Goal: Register for event/course

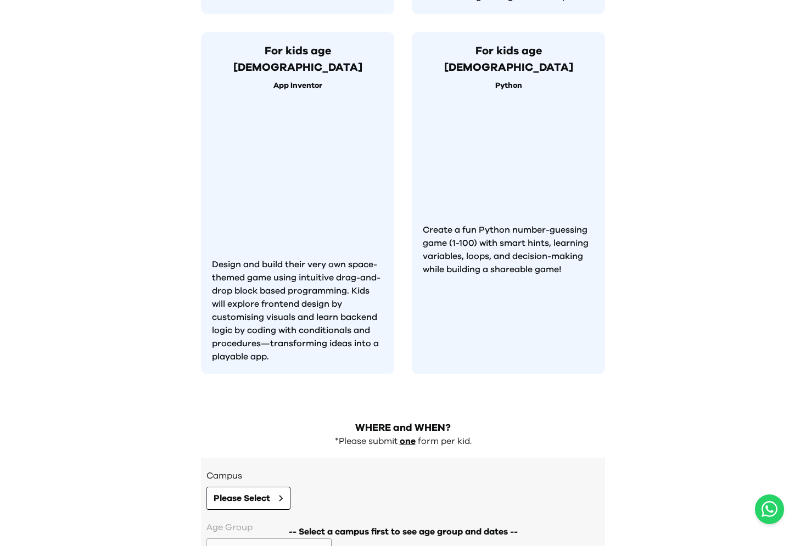
scroll to position [1012, 0]
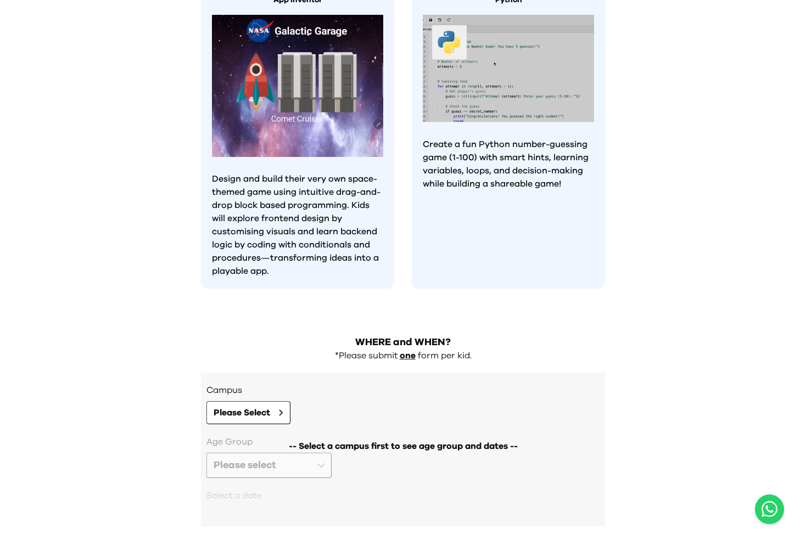
click at [241, 380] on div "Campus Please Select -- Select a campus first to see age group and dates -- Age…" at bounding box center [403, 450] width 404 height 154
click at [244, 406] on span "Please Select" at bounding box center [242, 412] width 57 height 13
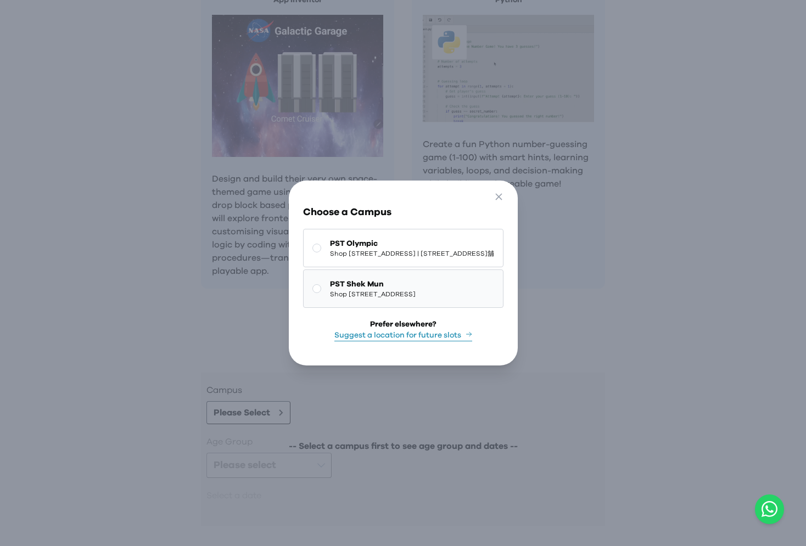
click at [330, 283] on span "PST Shek Mun" at bounding box center [373, 284] width 86 height 11
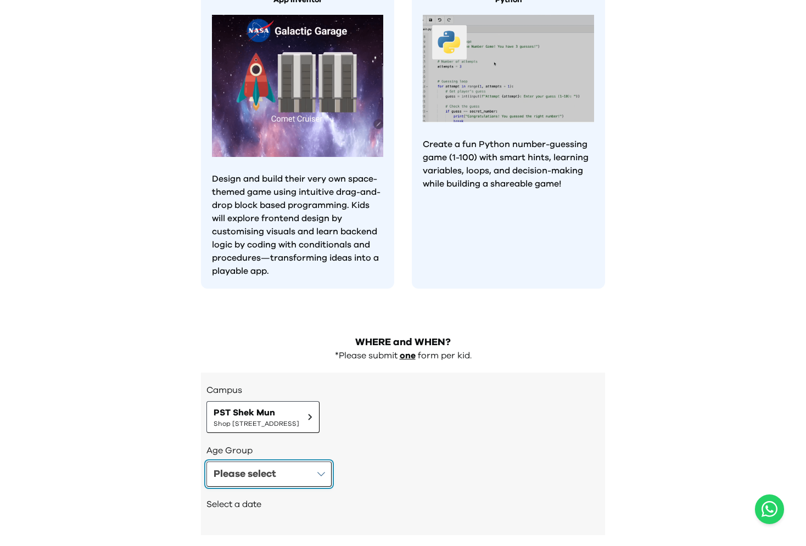
click at [269, 467] on div "Please select" at bounding box center [245, 474] width 63 height 15
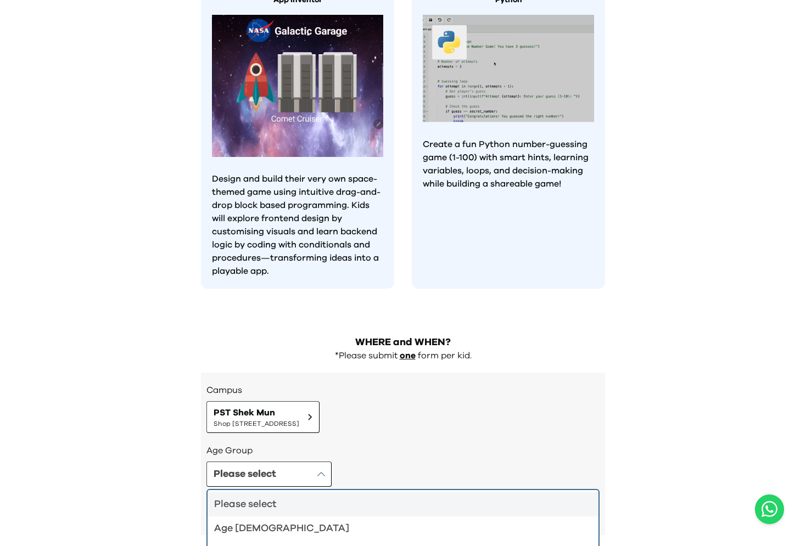
scroll to position [1020, 0]
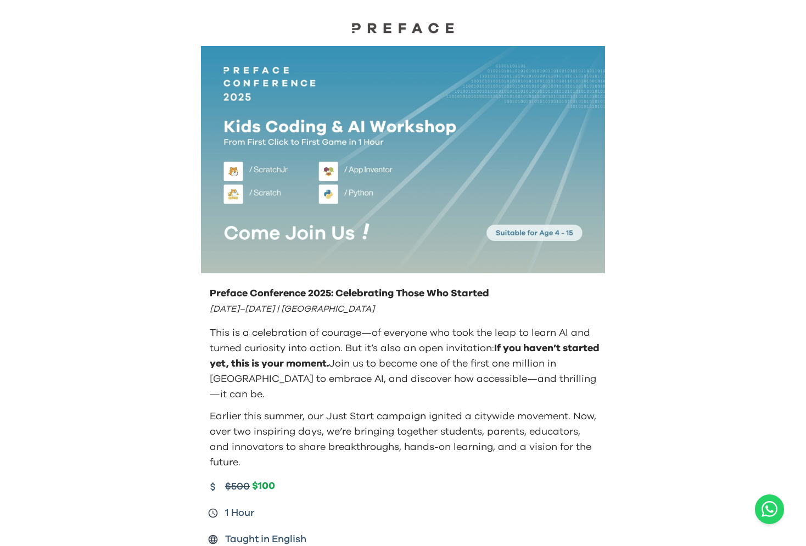
scroll to position [1012, 0]
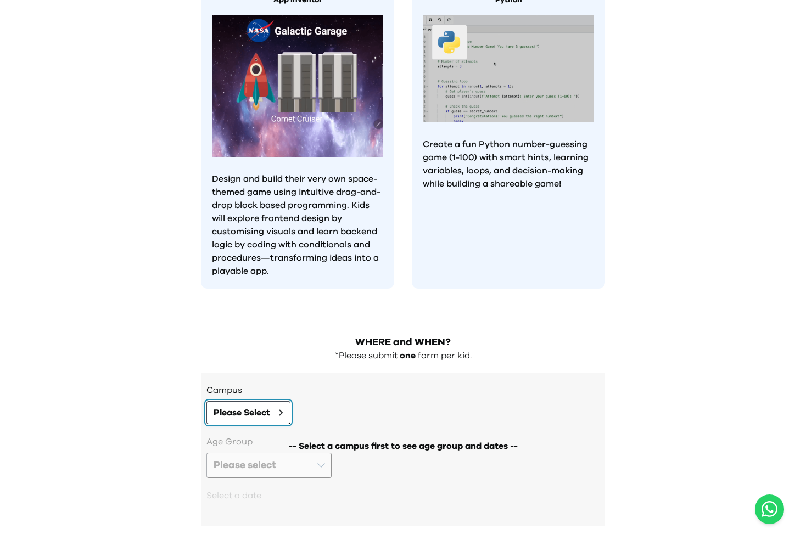
click at [264, 406] on span "Please Select" at bounding box center [242, 412] width 57 height 13
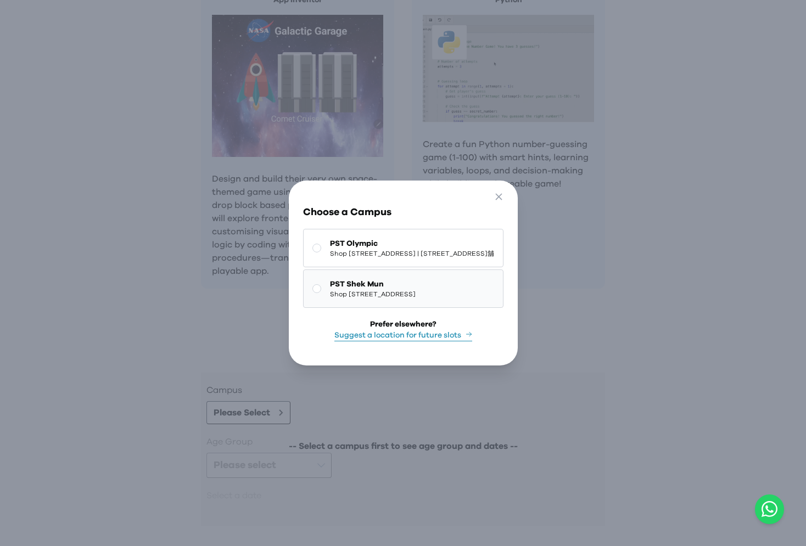
click at [330, 283] on span "PST Shek Mun" at bounding box center [373, 284] width 86 height 11
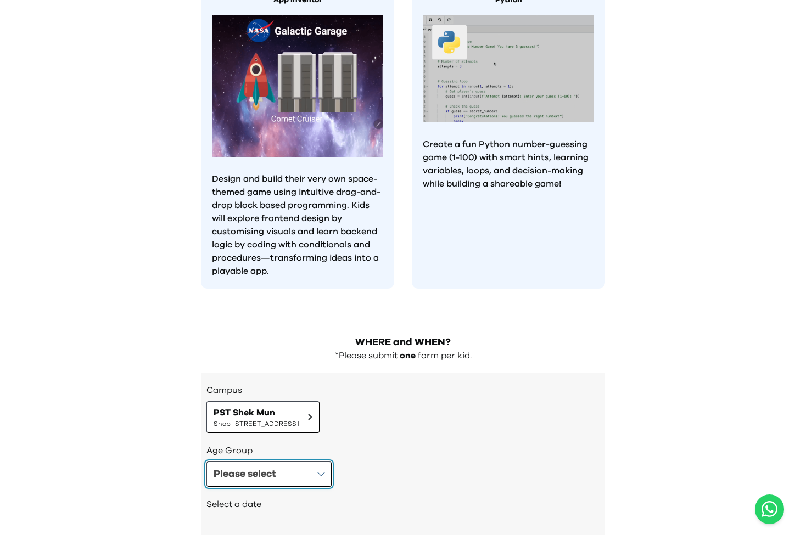
click at [272, 462] on button "Please select" at bounding box center [269, 474] width 125 height 25
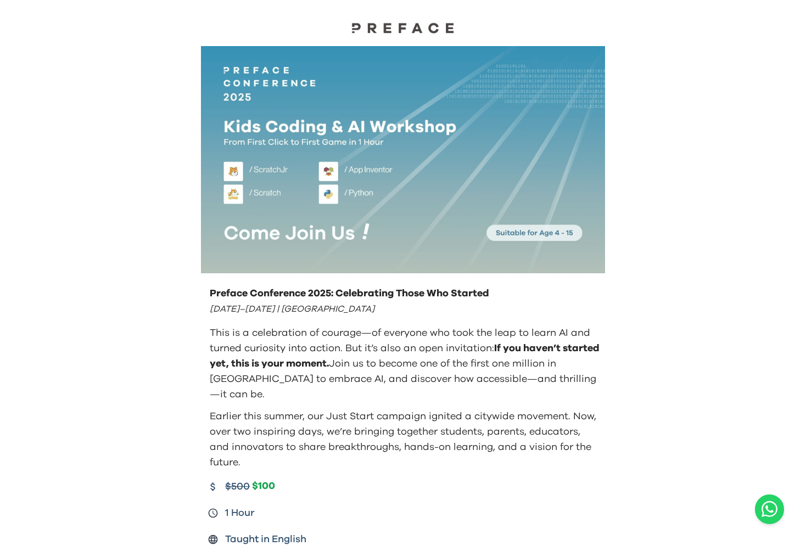
scroll to position [1012, 0]
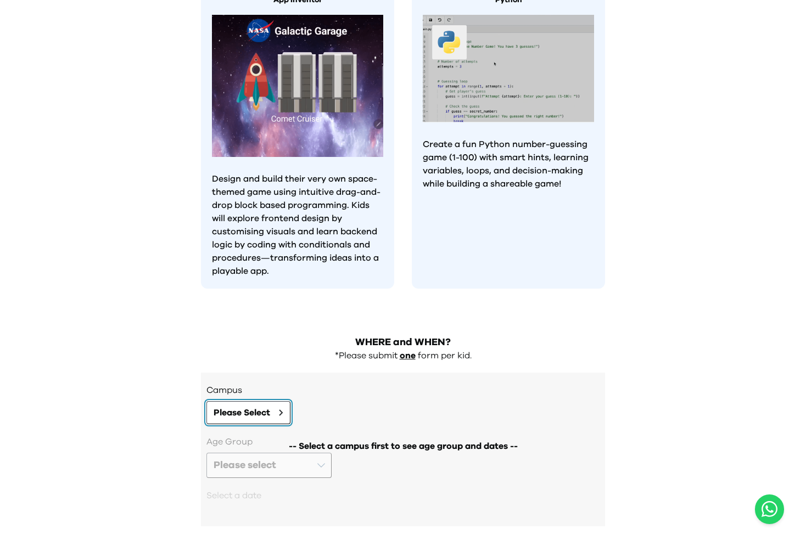
click at [259, 406] on span "Please Select" at bounding box center [242, 412] width 57 height 13
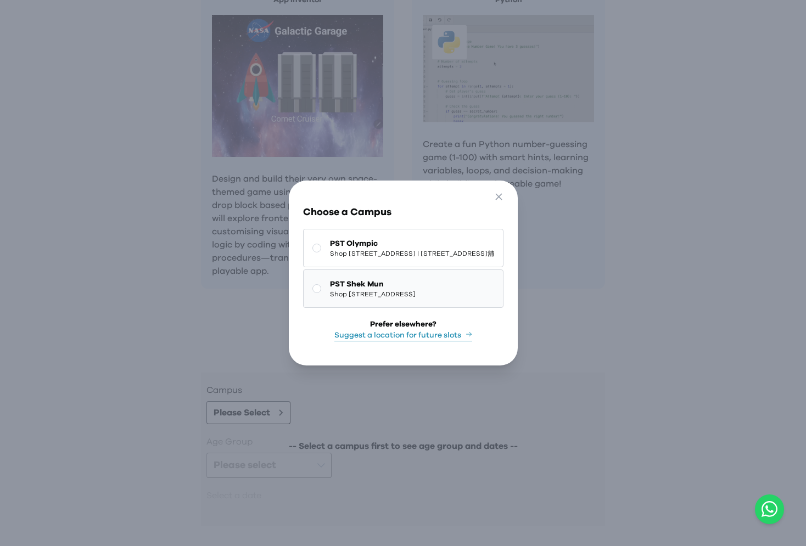
click at [310, 275] on button "PST Shek Mun Shop [STREET_ADDRESS]" at bounding box center [403, 289] width 200 height 38
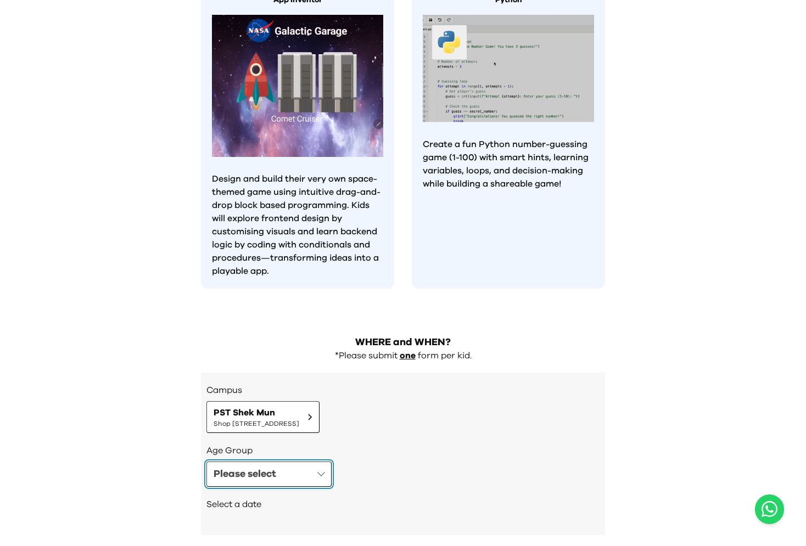
click at [277, 462] on button "Please select" at bounding box center [269, 474] width 125 height 25
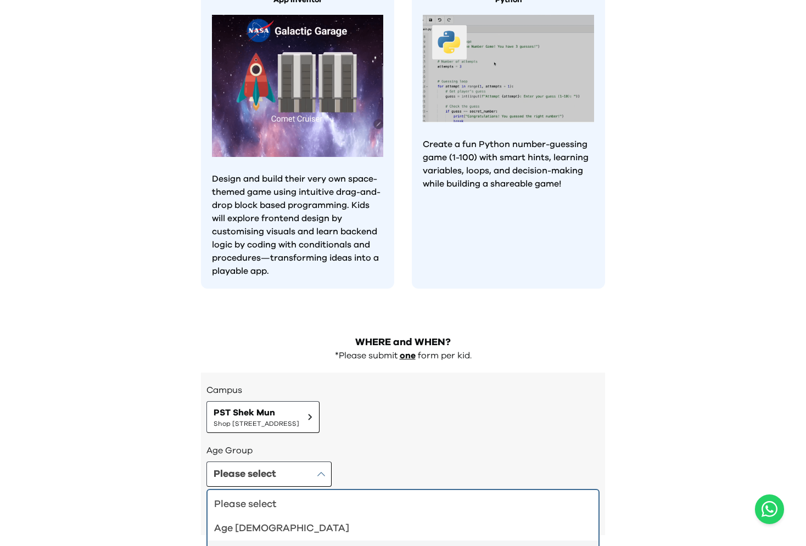
scroll to position [1020, 0]
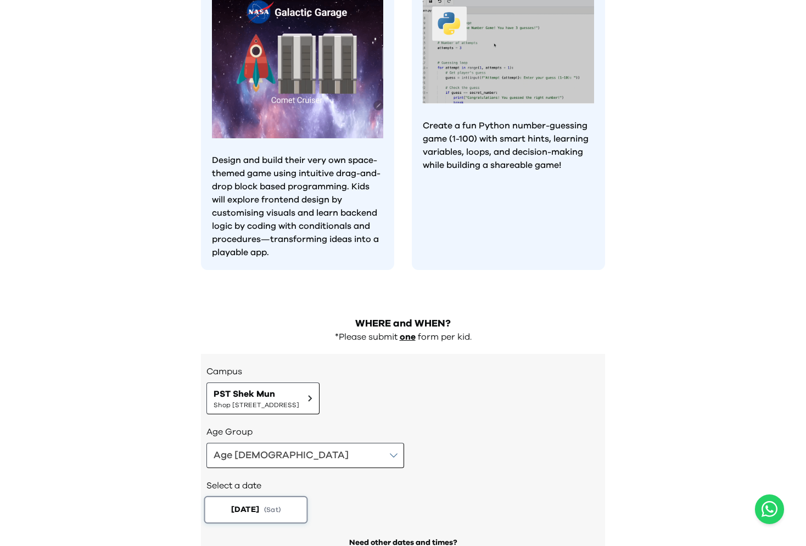
click at [281, 506] on span "( Sat )" at bounding box center [272, 510] width 16 height 9
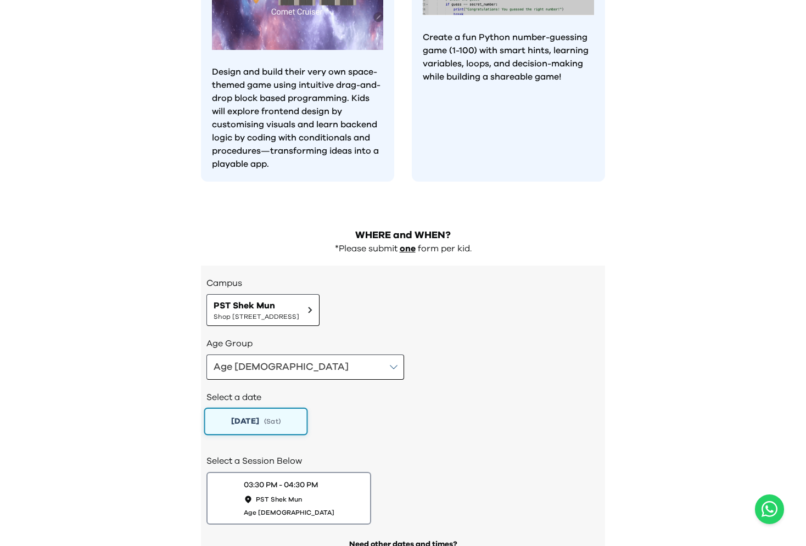
scroll to position [1165, 0]
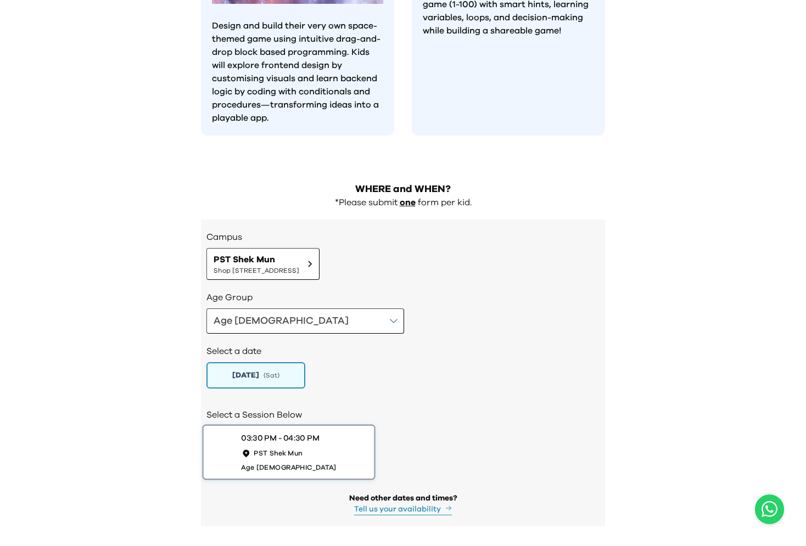
click at [283, 433] on div "03:30 PM - 04:30 PM PST Shek Mun Age 10-12" at bounding box center [288, 452] width 95 height 39
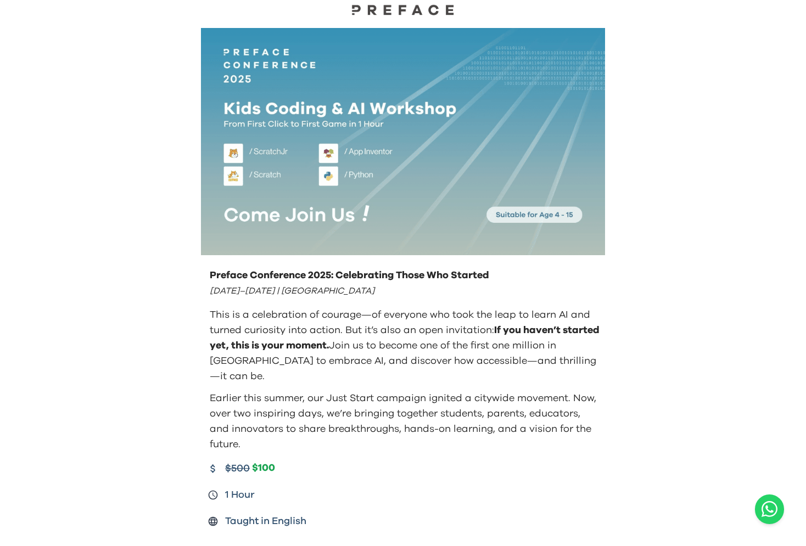
scroll to position [20, 0]
